Goal: Task Accomplishment & Management: Manage account settings

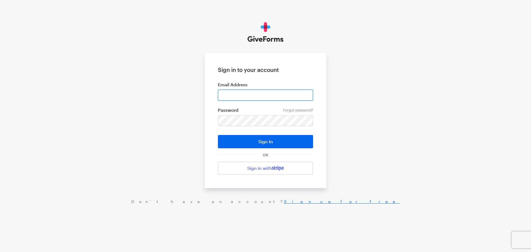
click at [239, 96] on input "email" at bounding box center [265, 95] width 95 height 11
type input "hello@thetarrantfoundation.org"
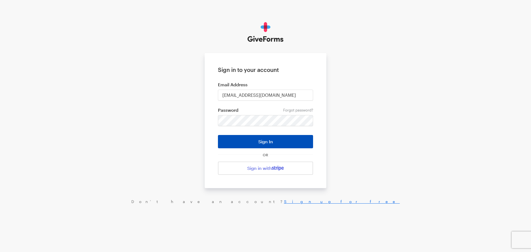
click at [259, 140] on button "Sign In" at bounding box center [265, 141] width 95 height 13
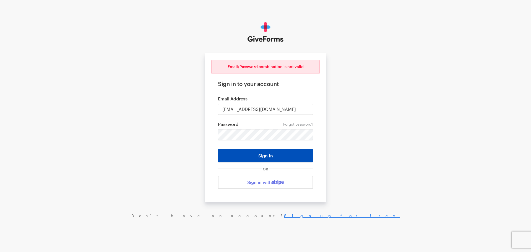
click at [244, 151] on button "Sign In" at bounding box center [265, 155] width 95 height 13
